Goal: Task Accomplishment & Management: Use online tool/utility

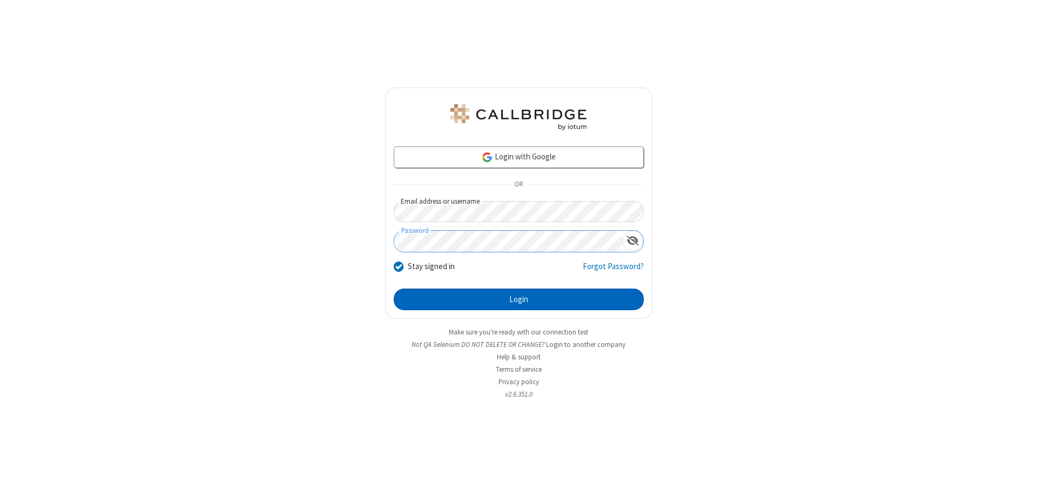
click at [519, 299] on button "Login" at bounding box center [519, 300] width 250 height 22
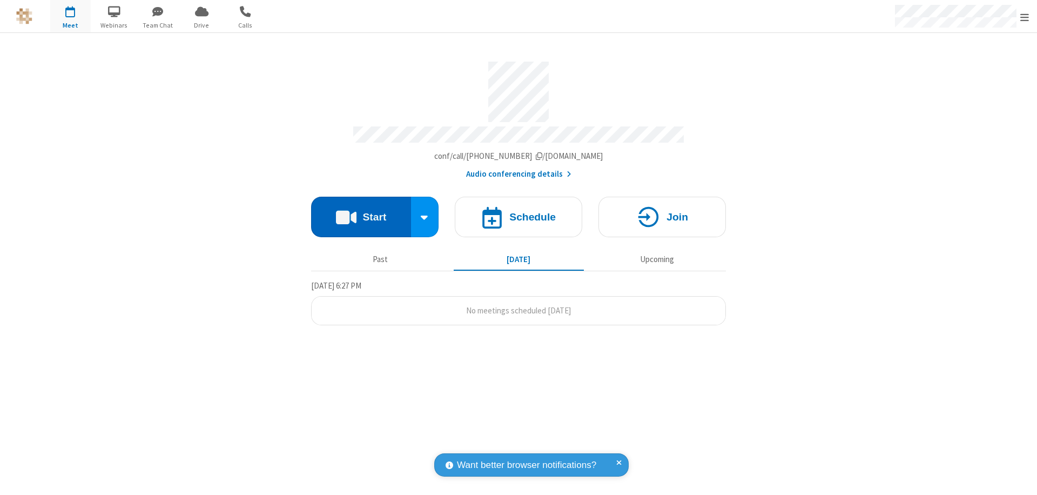
click at [361, 212] on button "Start" at bounding box center [361, 217] width 100 height 41
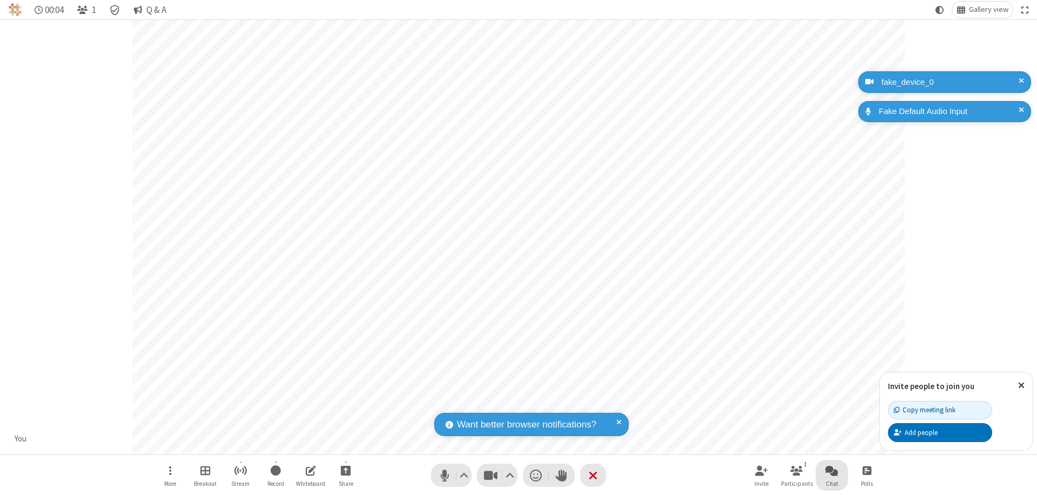
click at [832, 470] on span "Open chat" at bounding box center [832, 471] width 13 height 14
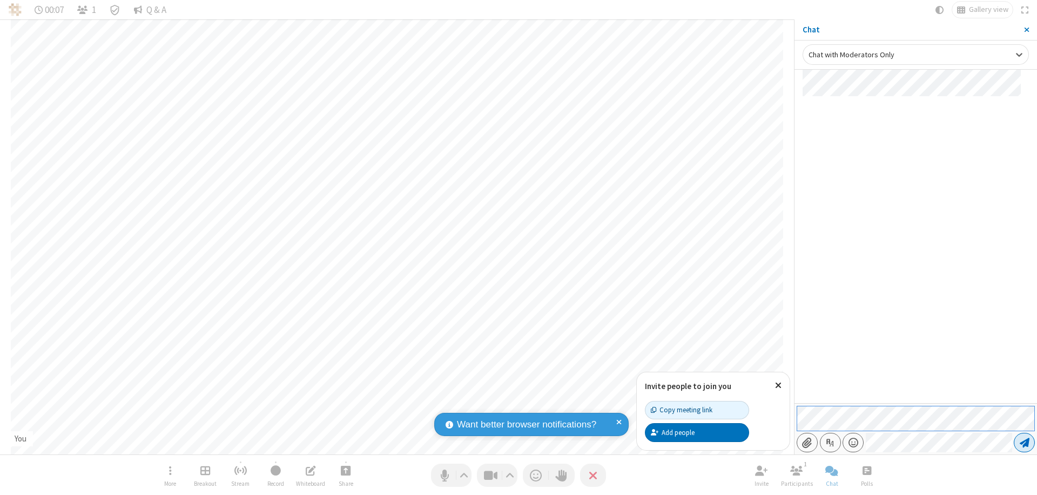
click at [1024, 443] on span "Send message" at bounding box center [1025, 442] width 10 height 11
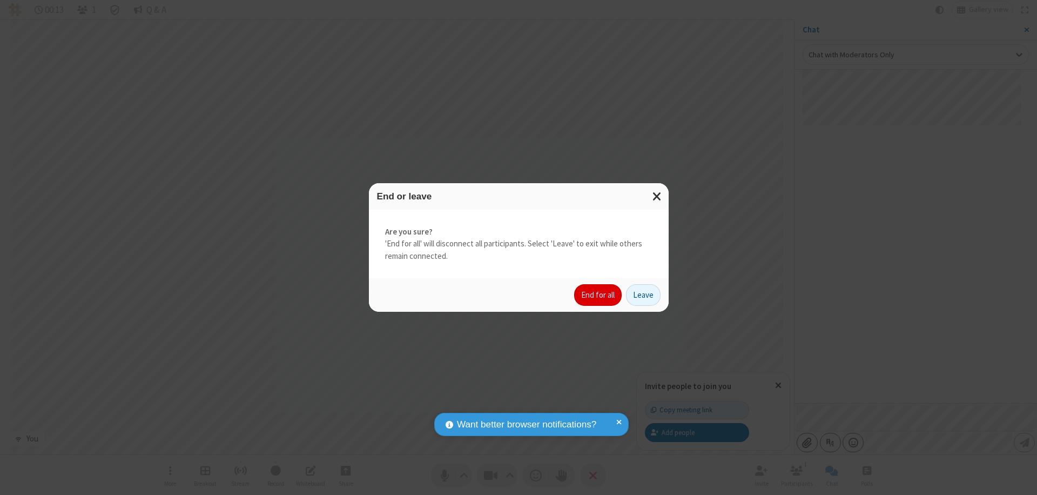
click at [599, 295] on button "End for all" at bounding box center [598, 295] width 48 height 22
